Goal: Information Seeking & Learning: Find specific fact

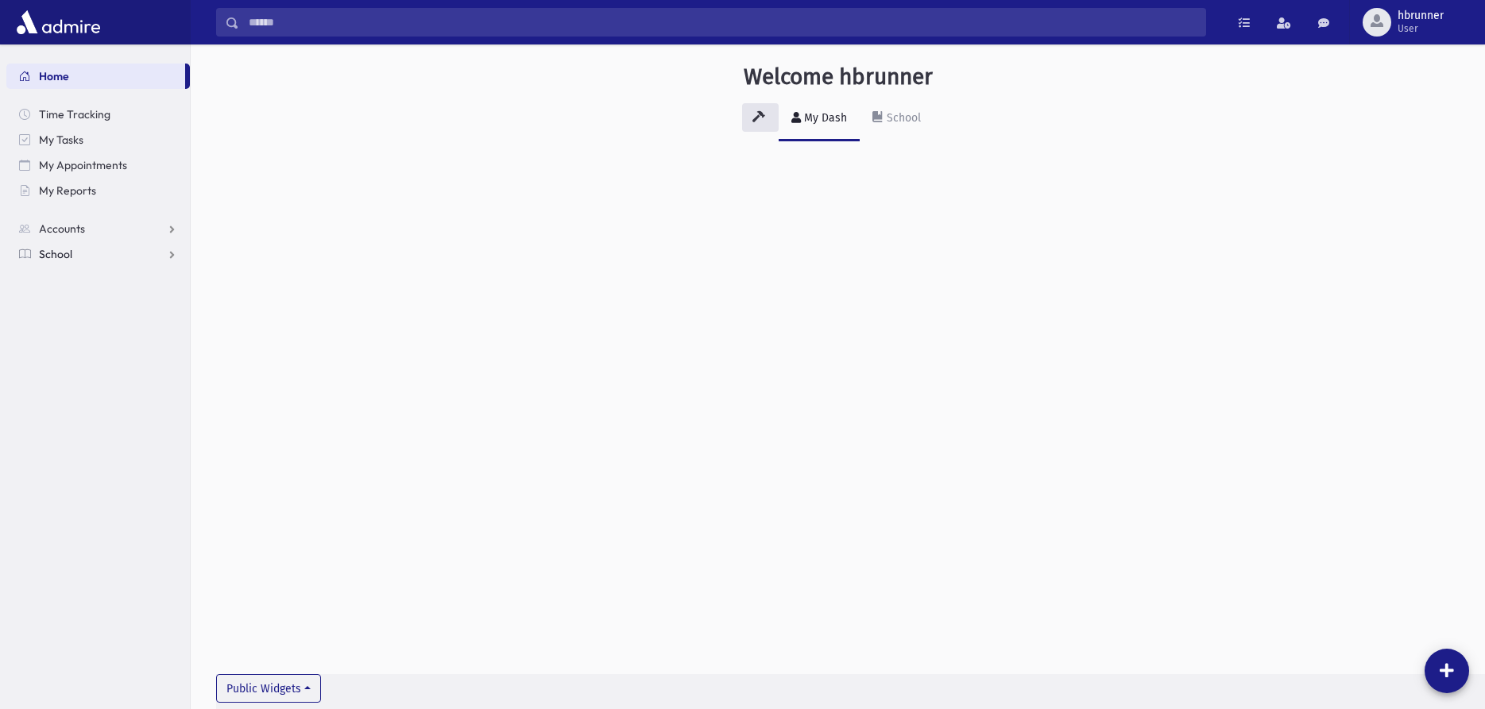
click at [119, 262] on link "School" at bounding box center [98, 254] width 184 height 25
click at [122, 279] on link "Students" at bounding box center [98, 279] width 184 height 25
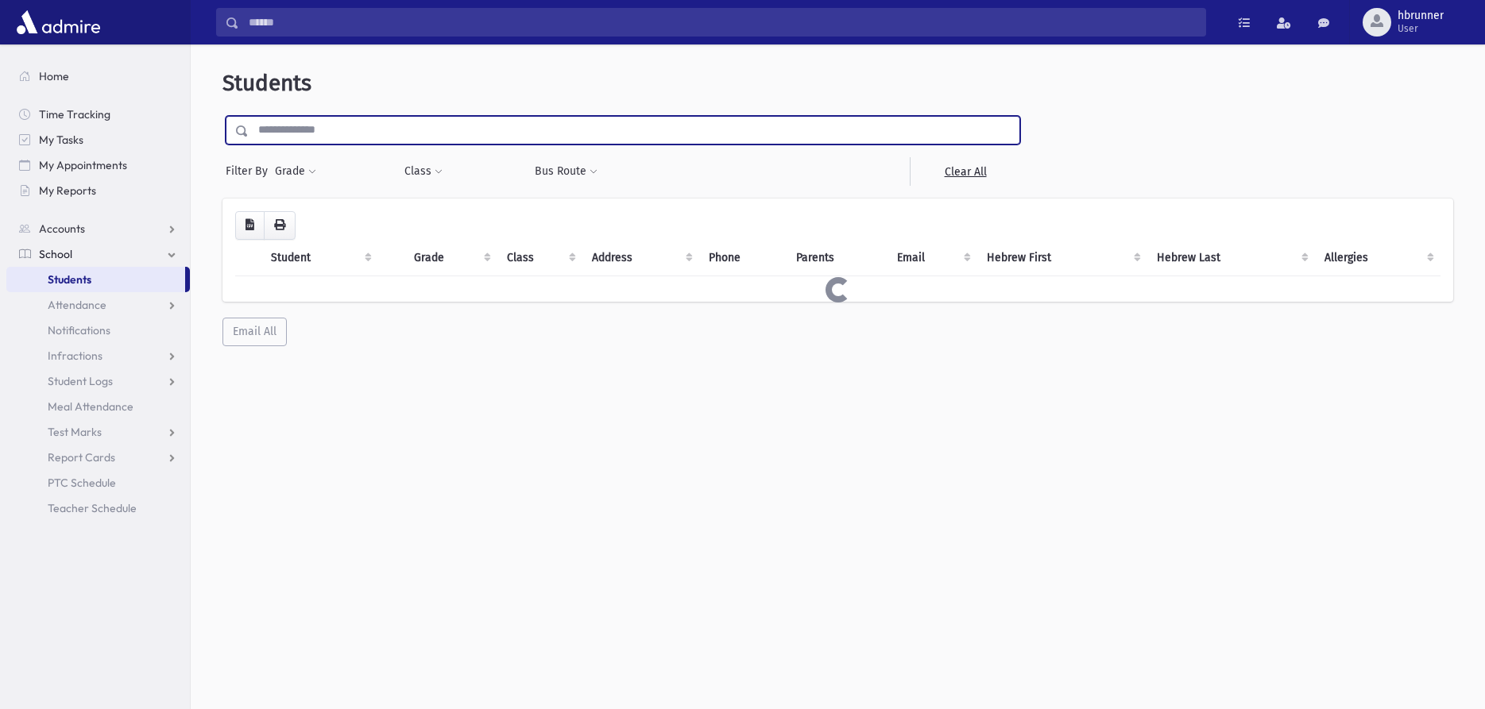
click at [329, 130] on input "text" at bounding box center [634, 130] width 771 height 29
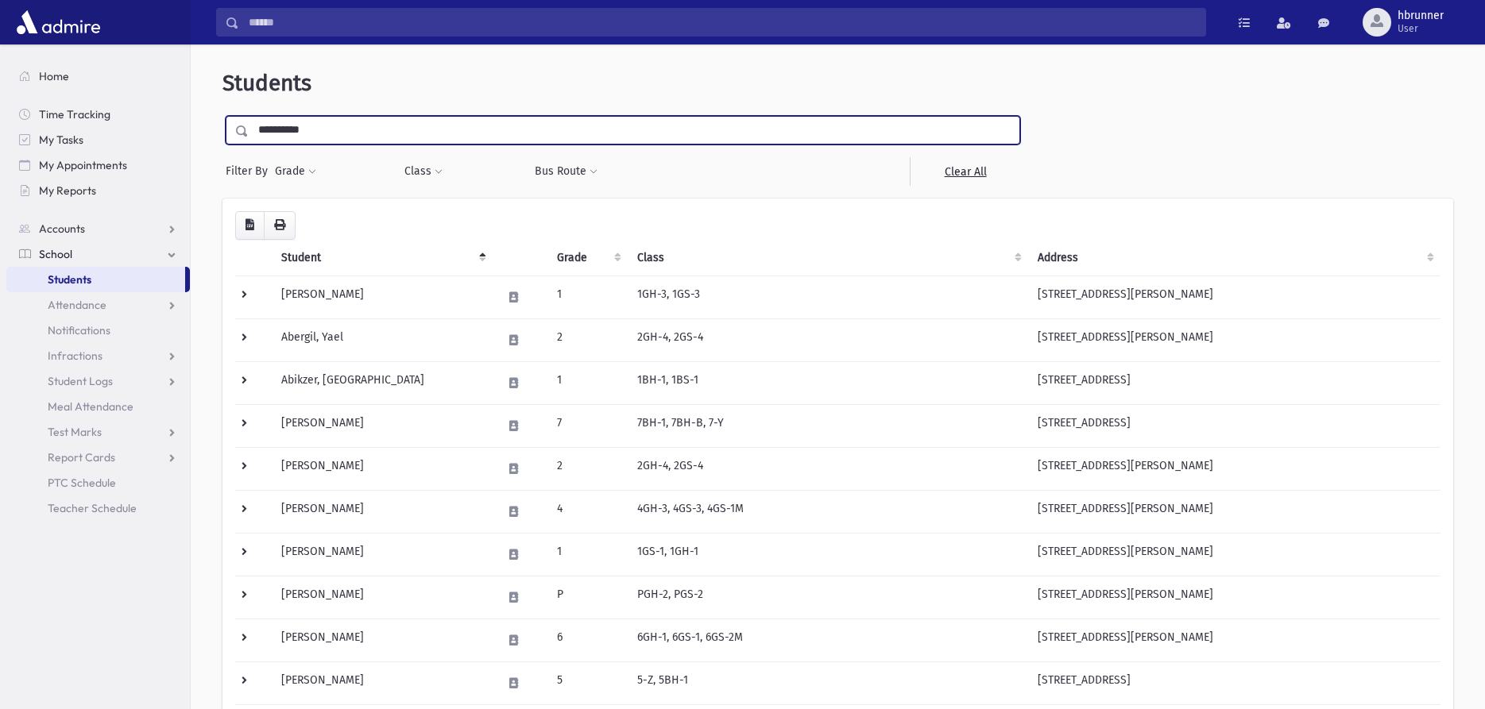
type input "**********"
click at [222, 116] on input "submit" at bounding box center [244, 126] width 44 height 21
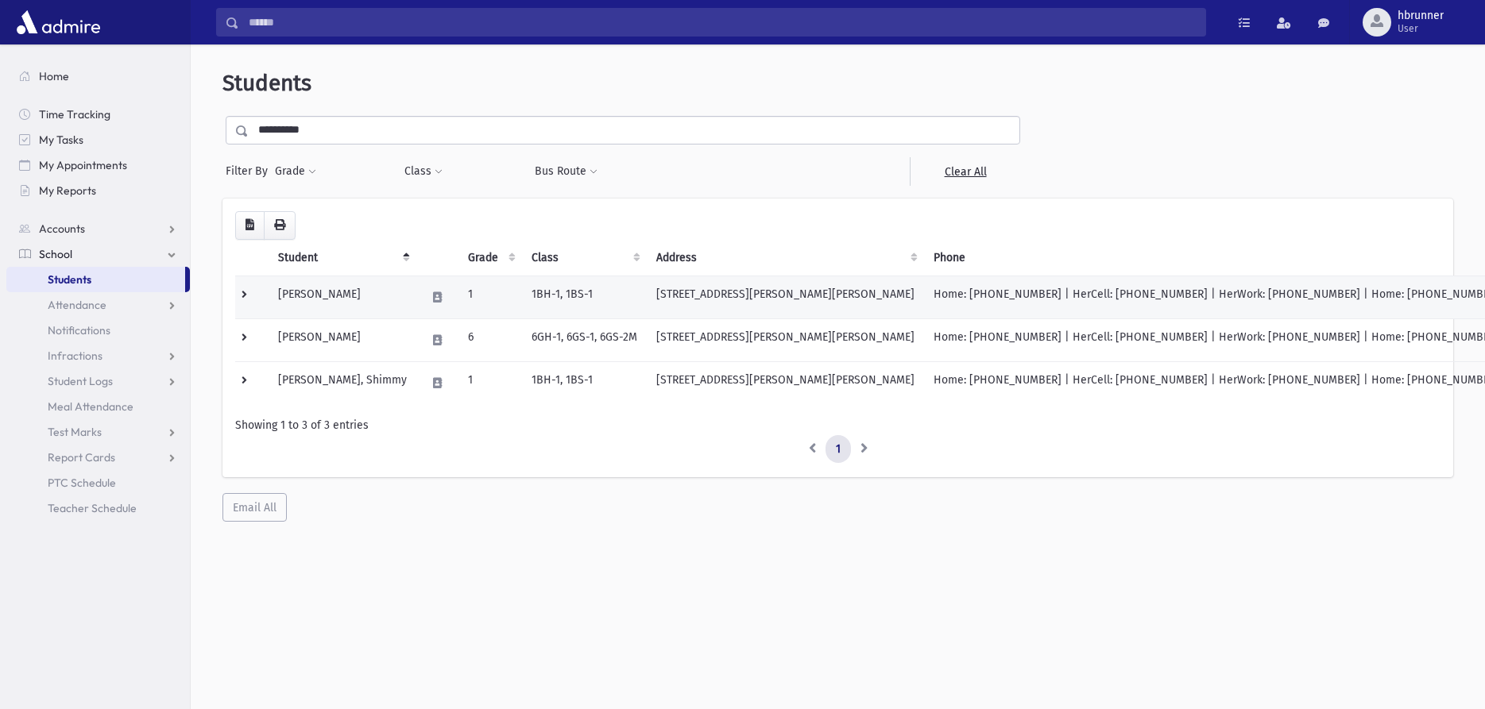
click at [522, 295] on td "1" at bounding box center [490, 297] width 64 height 43
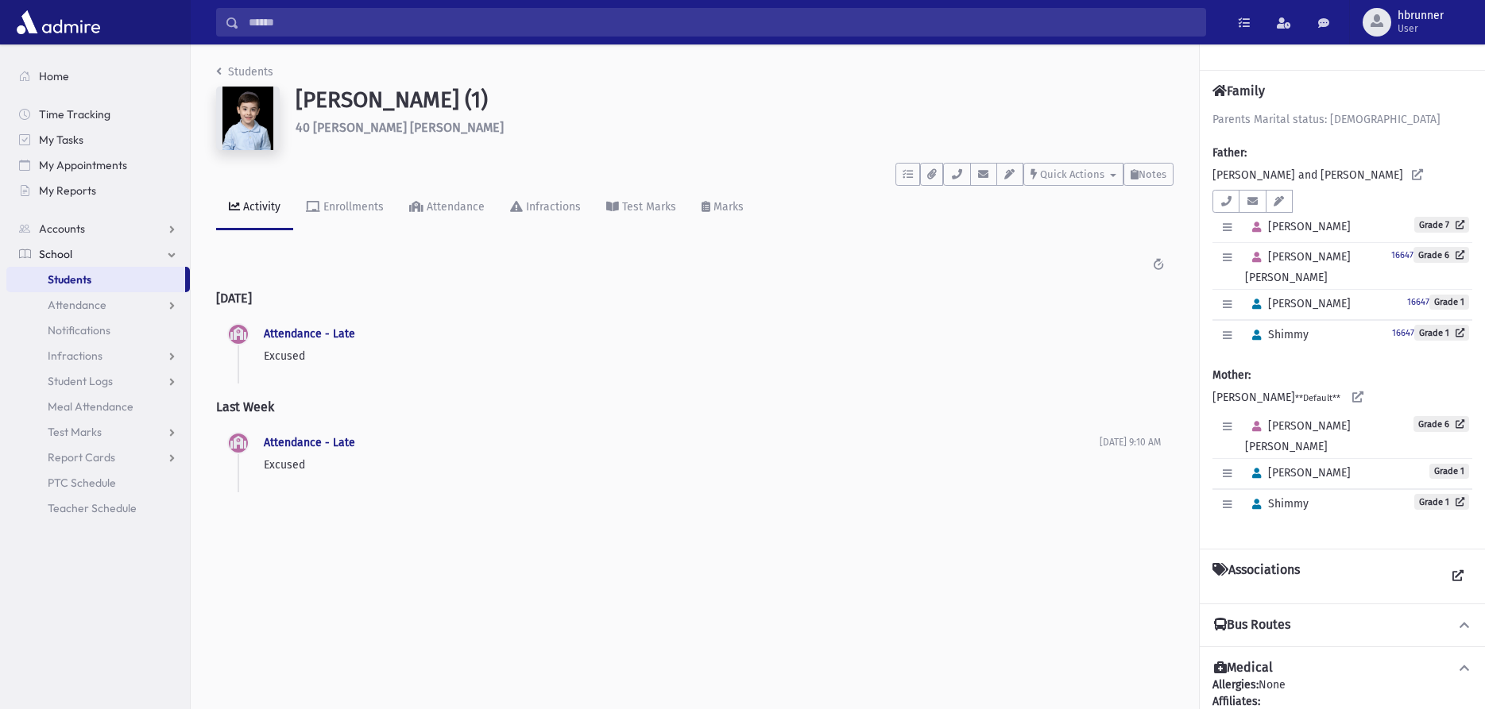
click at [254, 118] on img at bounding box center [248, 119] width 64 height 64
click at [234, 73] on link "Students" at bounding box center [244, 72] width 57 height 14
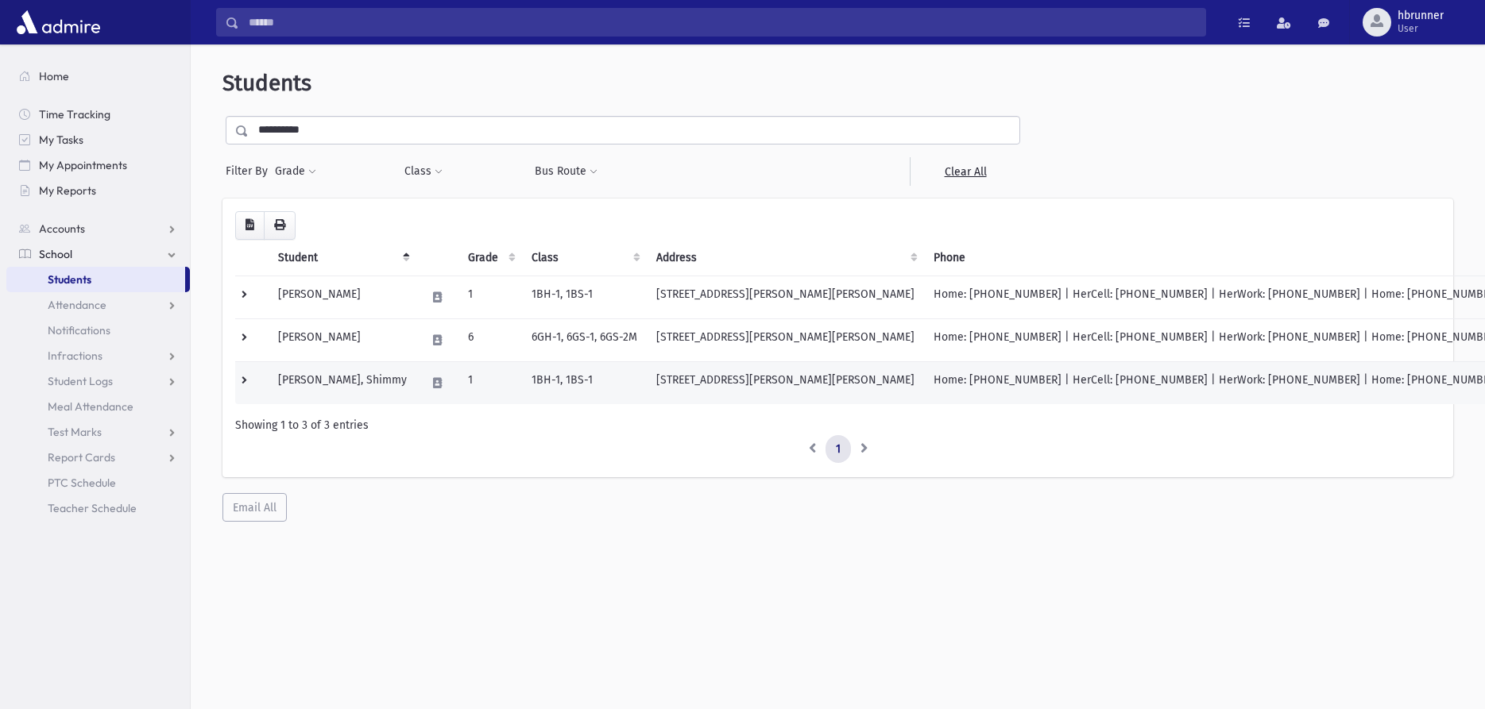
click at [367, 372] on td "[PERSON_NAME], Shimmy" at bounding box center [343, 382] width 148 height 43
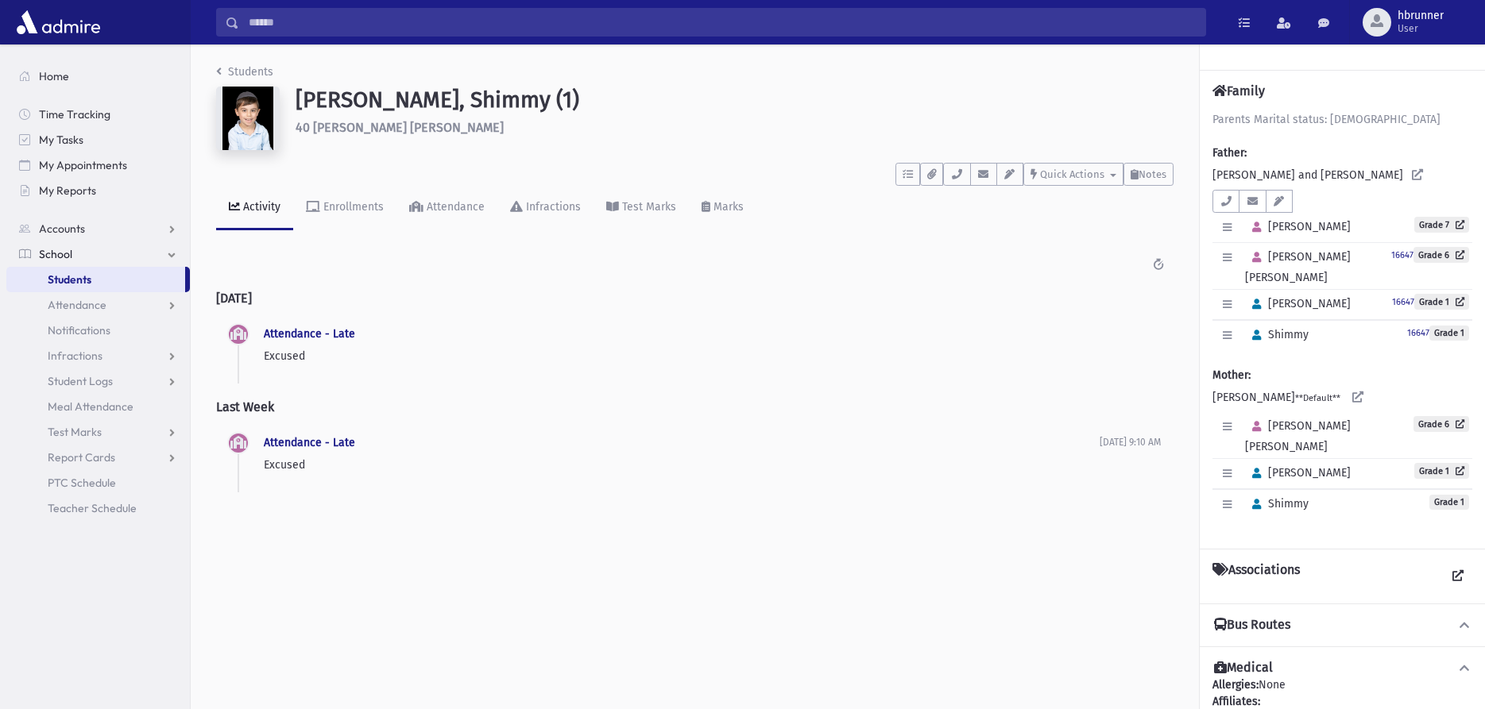
click at [215, 72] on div "Students [PERSON_NAME] (1) 40 [PERSON_NAME] [PERSON_NAME] **** To Do's No open …" at bounding box center [695, 285] width 1008 height 483
click at [220, 70] on icon "breadcrumb" at bounding box center [219, 71] width 6 height 11
